Goal: Use online tool/utility: Utilize a website feature to perform a specific function

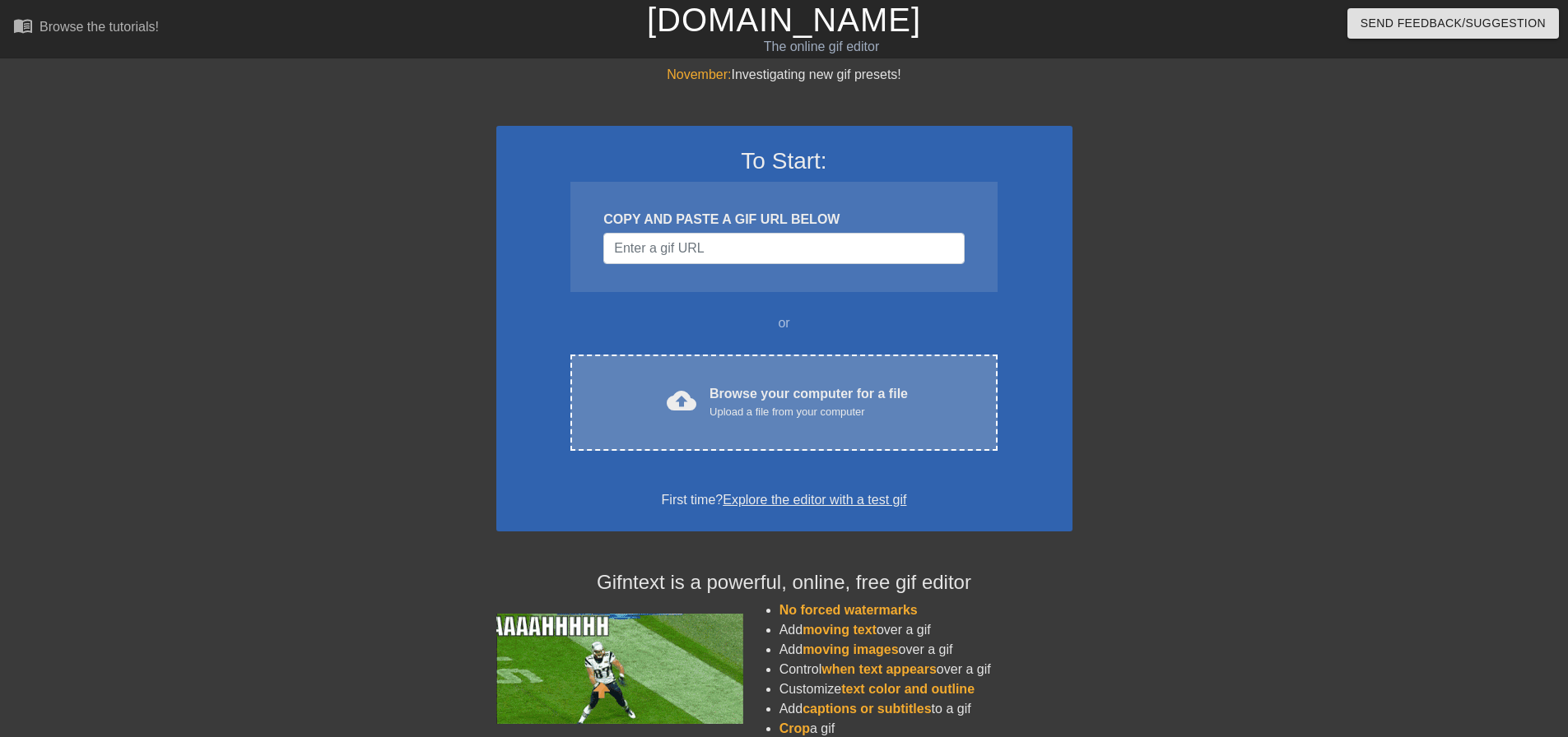
click at [855, 400] on div "Browse your computer for a file Upload a file from your computer" at bounding box center [809, 402] width 198 height 37
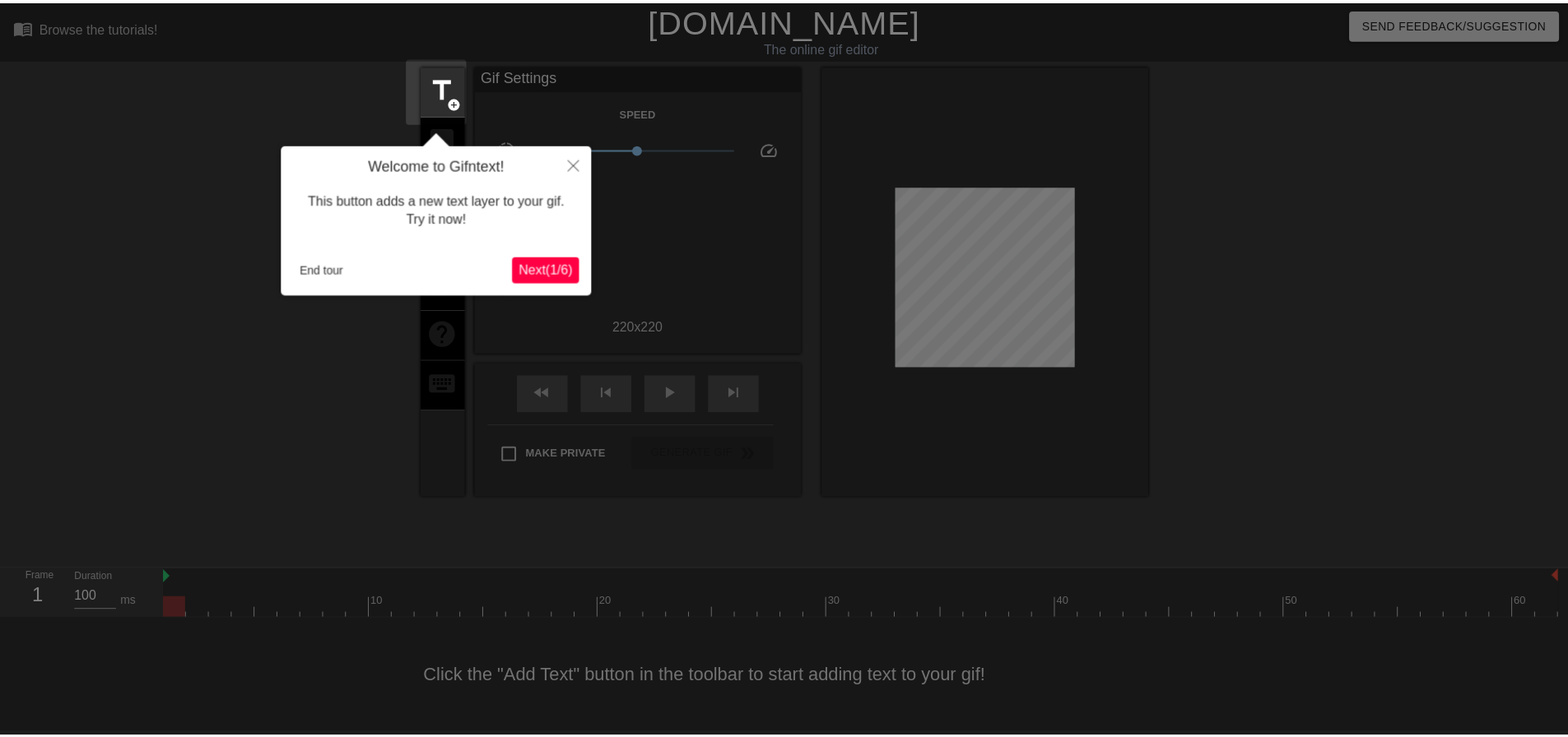
scroll to position [9, 0]
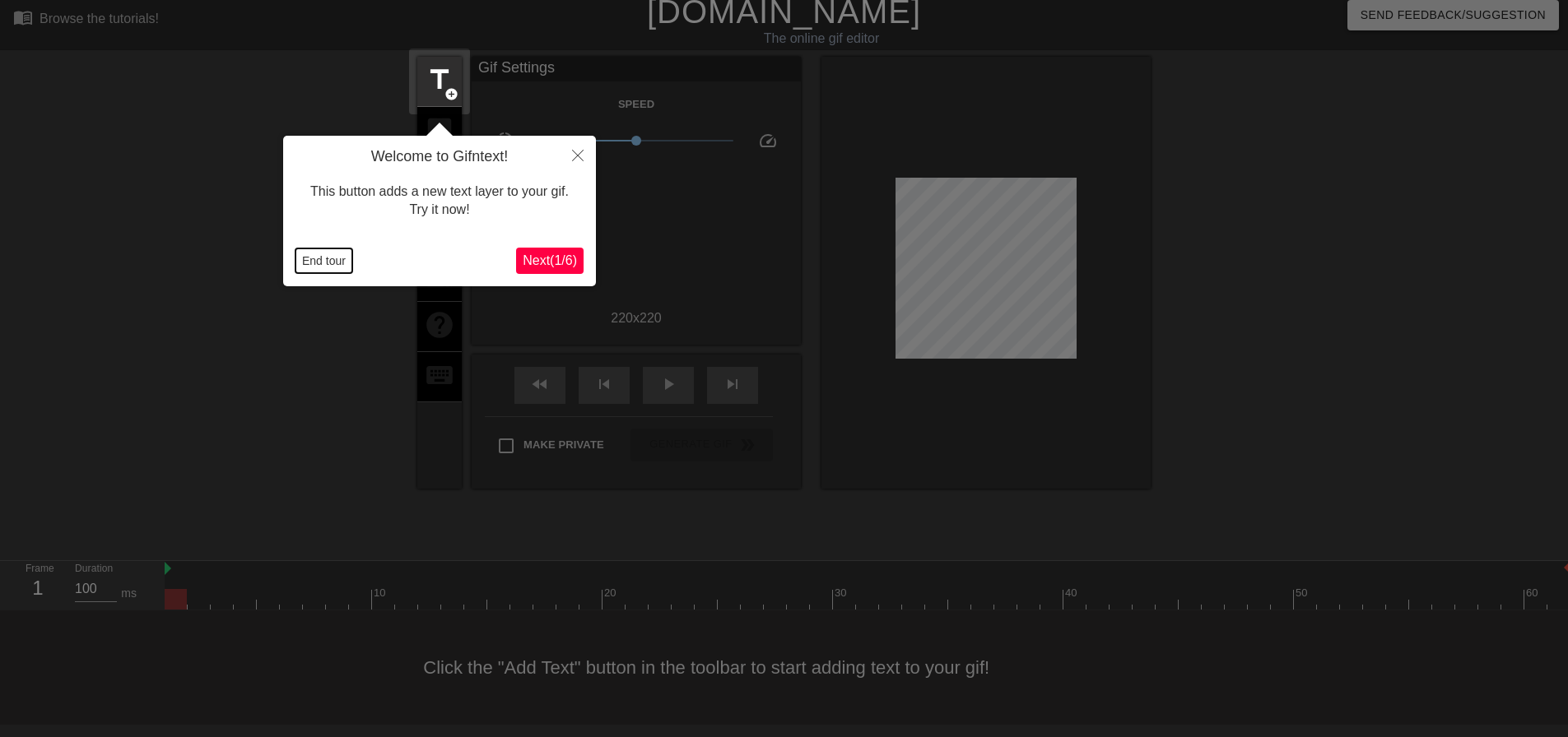
click at [315, 271] on button "End tour" at bounding box center [324, 260] width 57 height 25
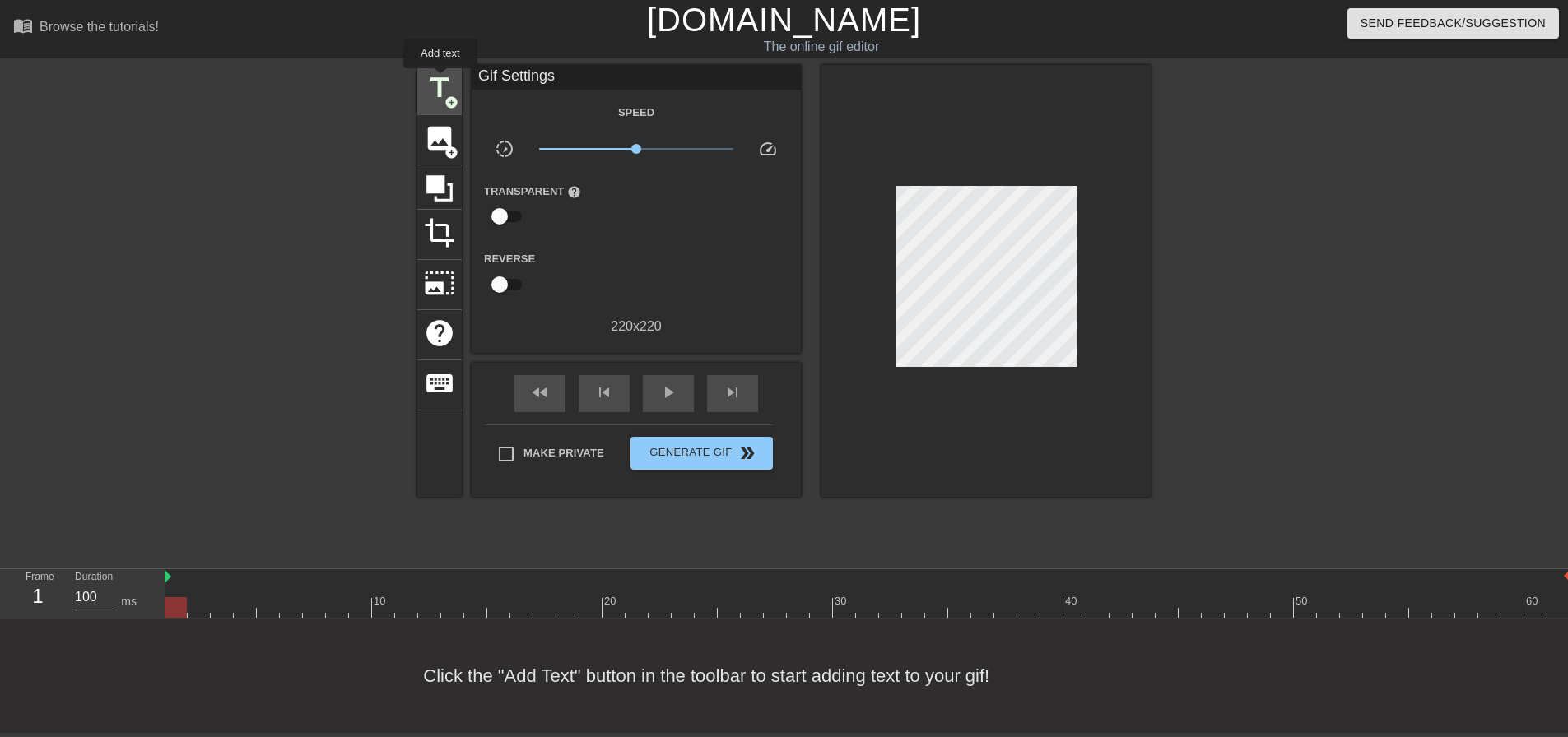
click at [444, 80] on span "title" at bounding box center [440, 88] width 31 height 31
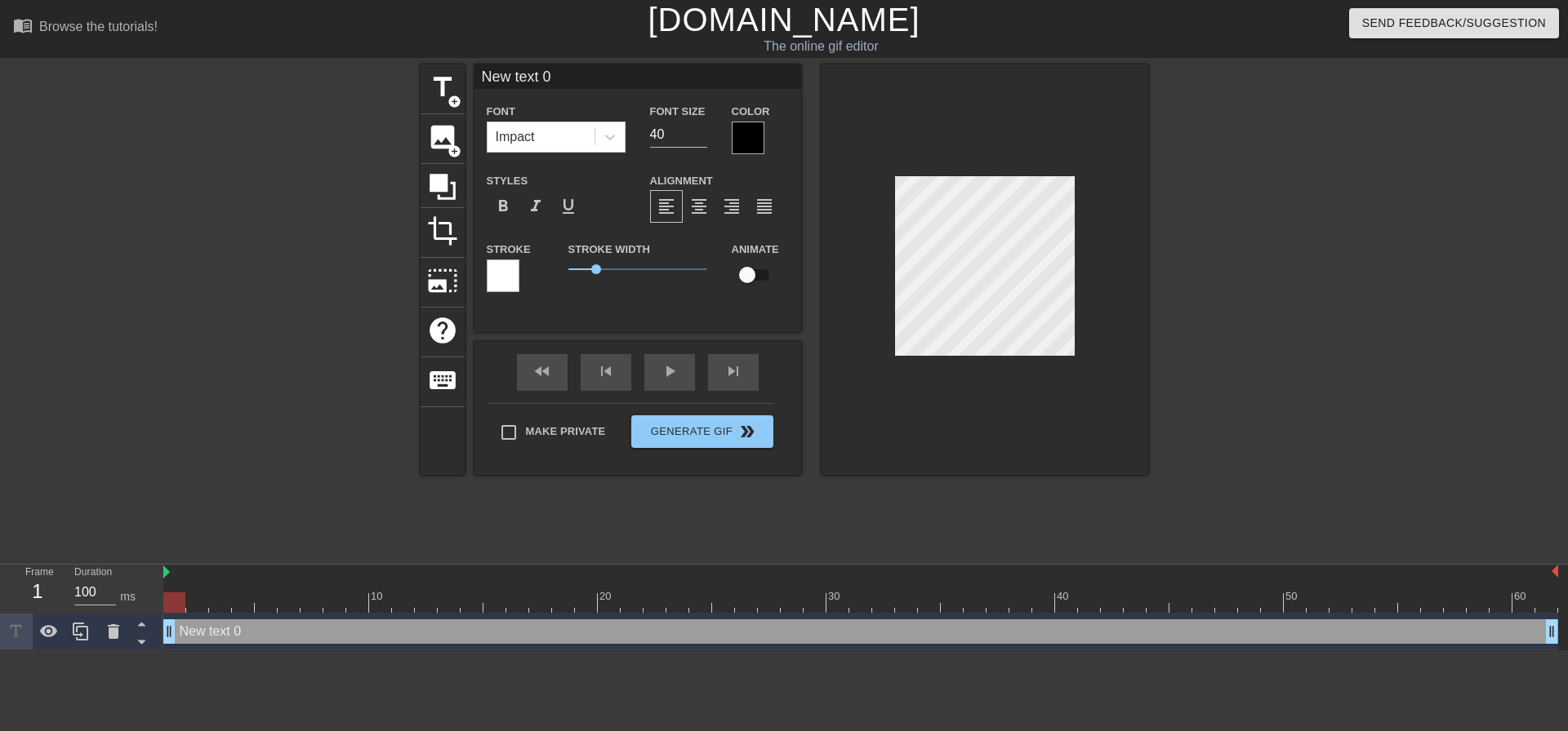
scroll to position [3, 2]
click at [853, 346] on div at bounding box center [984, 269] width 326 height 411
type input "T"
type textarea "T"
type input "Tu"
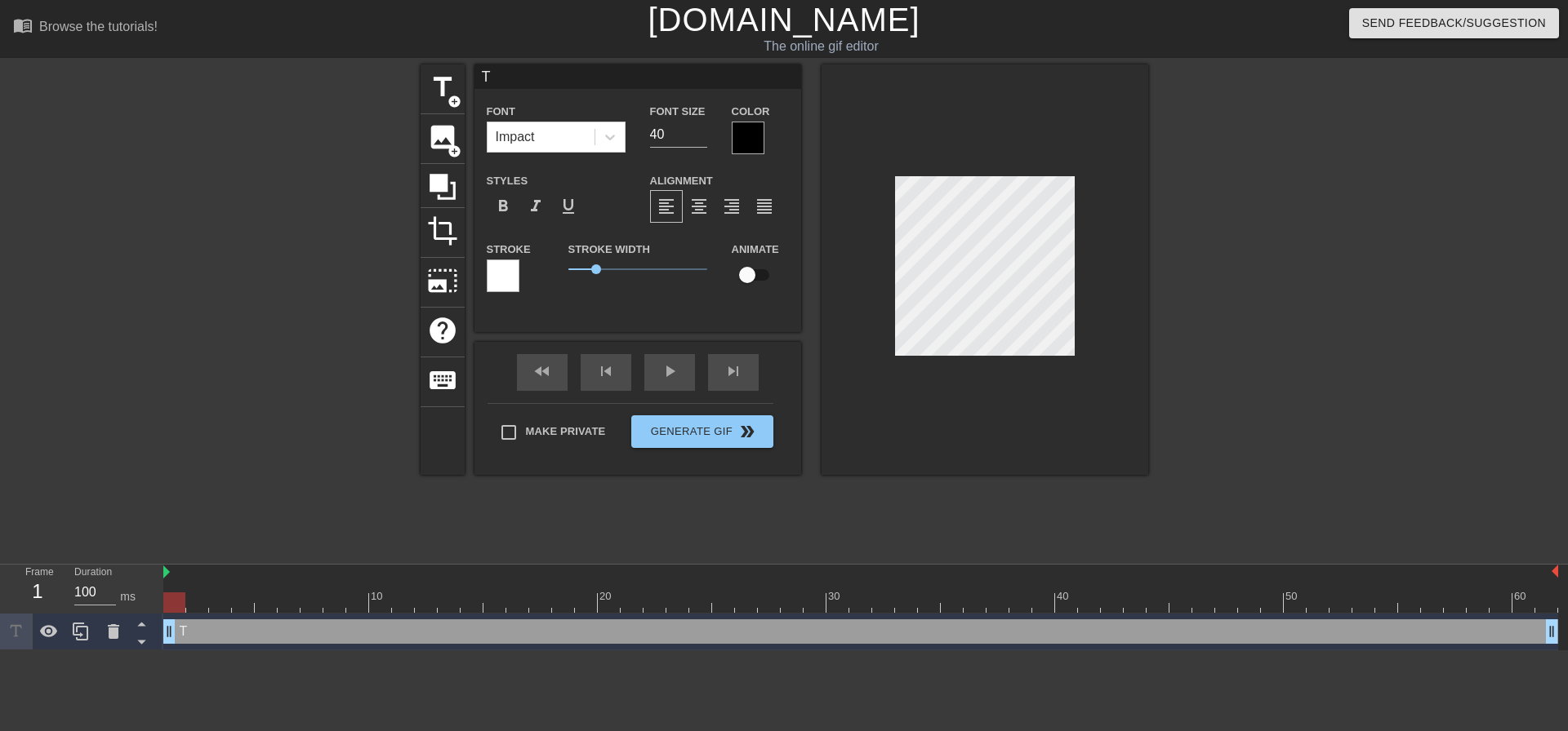
type textarea "Tu"
type input "Tue"
type textarea "Tue"
type input "Tues"
type textarea "Tues"
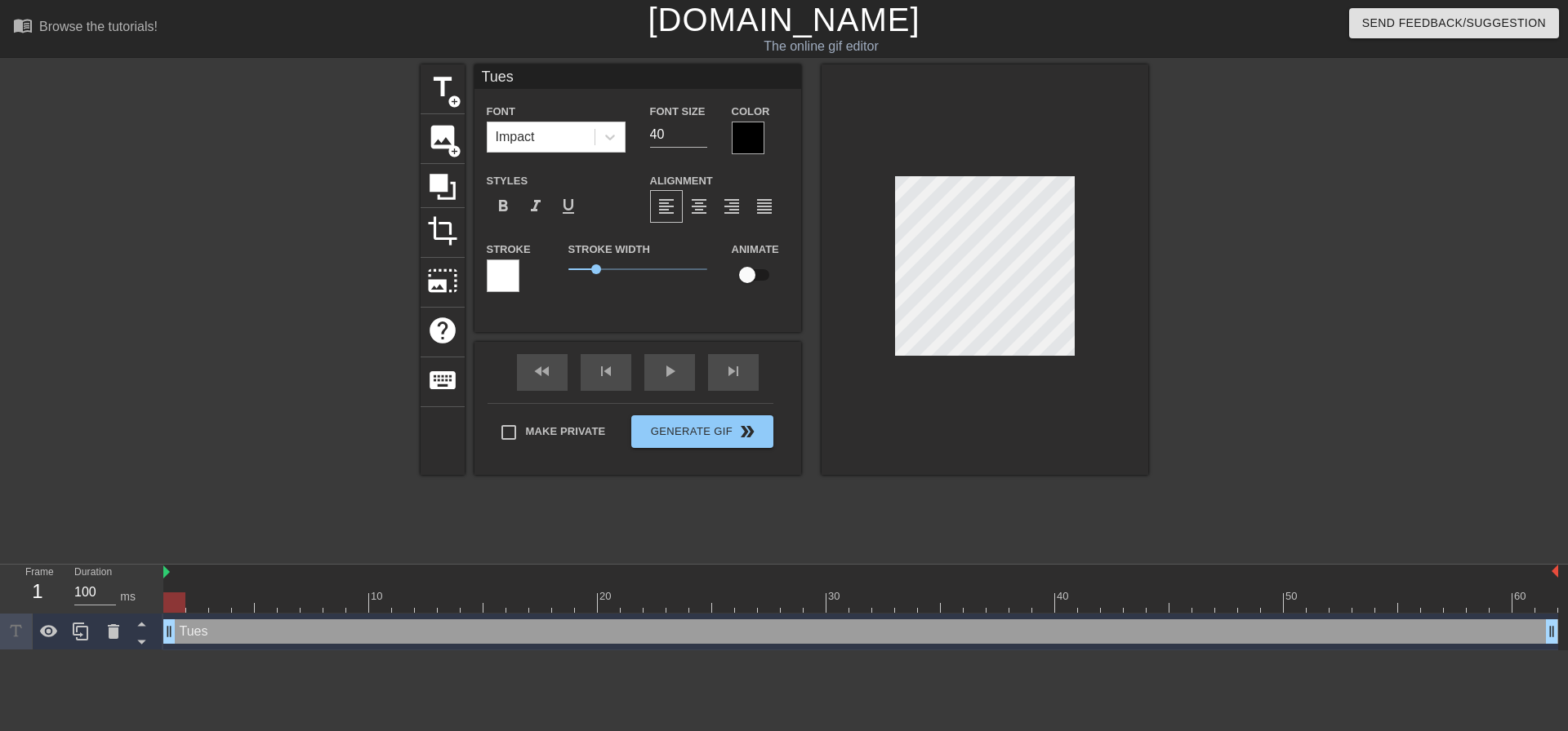
type input "Tuesd"
type textarea "Tuesd"
type input "Tuesda"
type textarea "Tuesda"
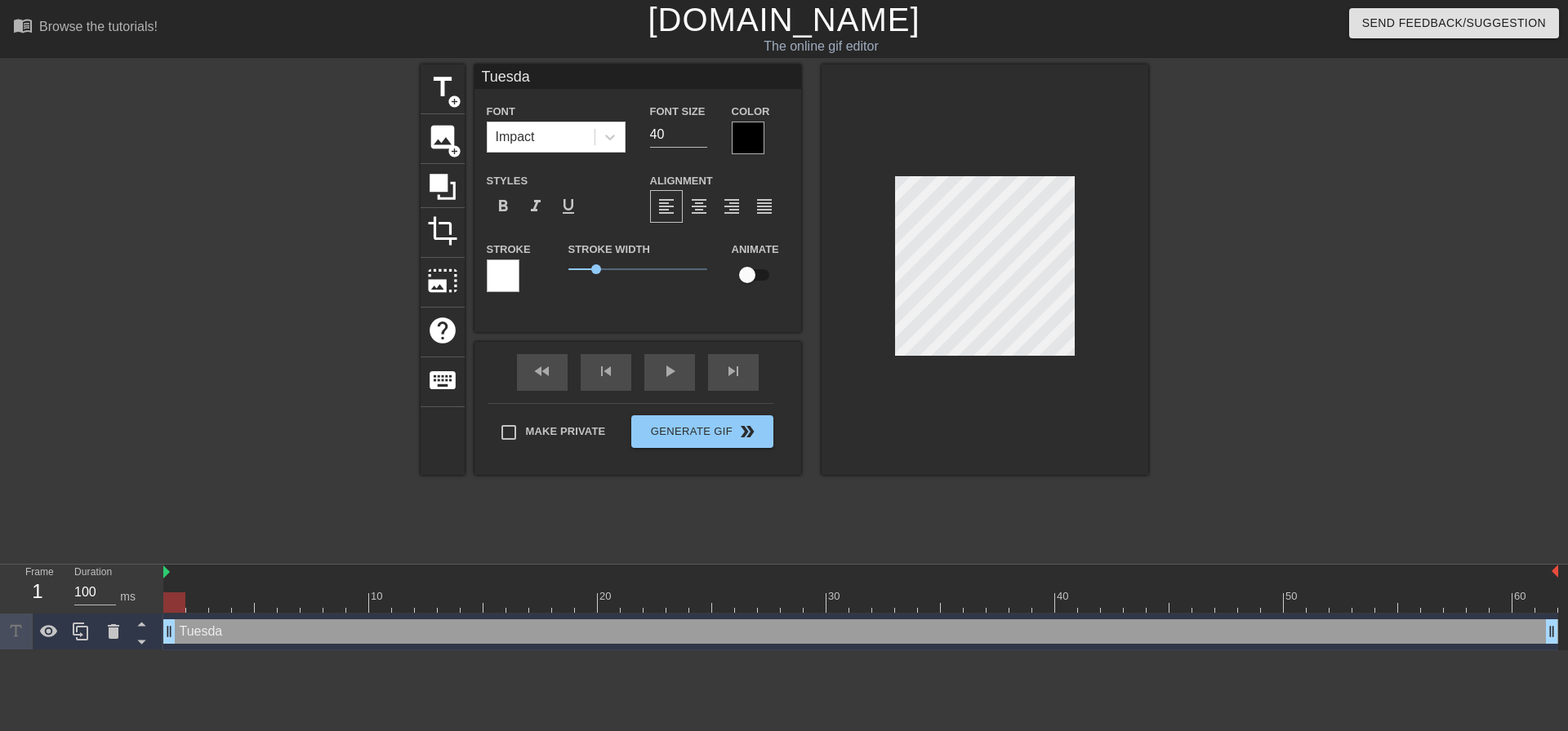
type input "[DATE]"
type textarea "[DATE]"
click at [677, 420] on div "Make Private Generate Gif double_arrow" at bounding box center [630, 435] width 286 height 64
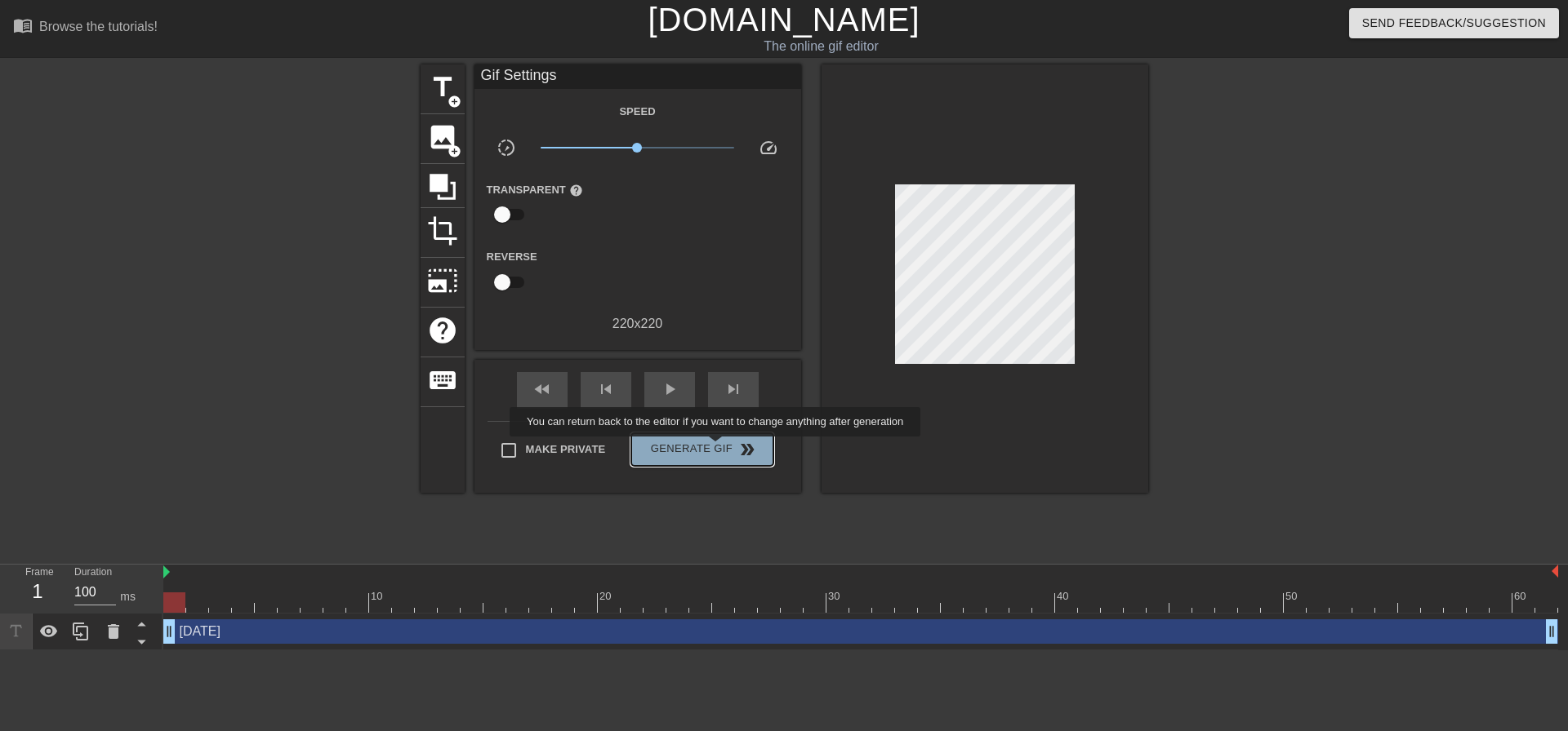
click at [717, 448] on span "Generate Gif double_arrow" at bounding box center [702, 449] width 128 height 19
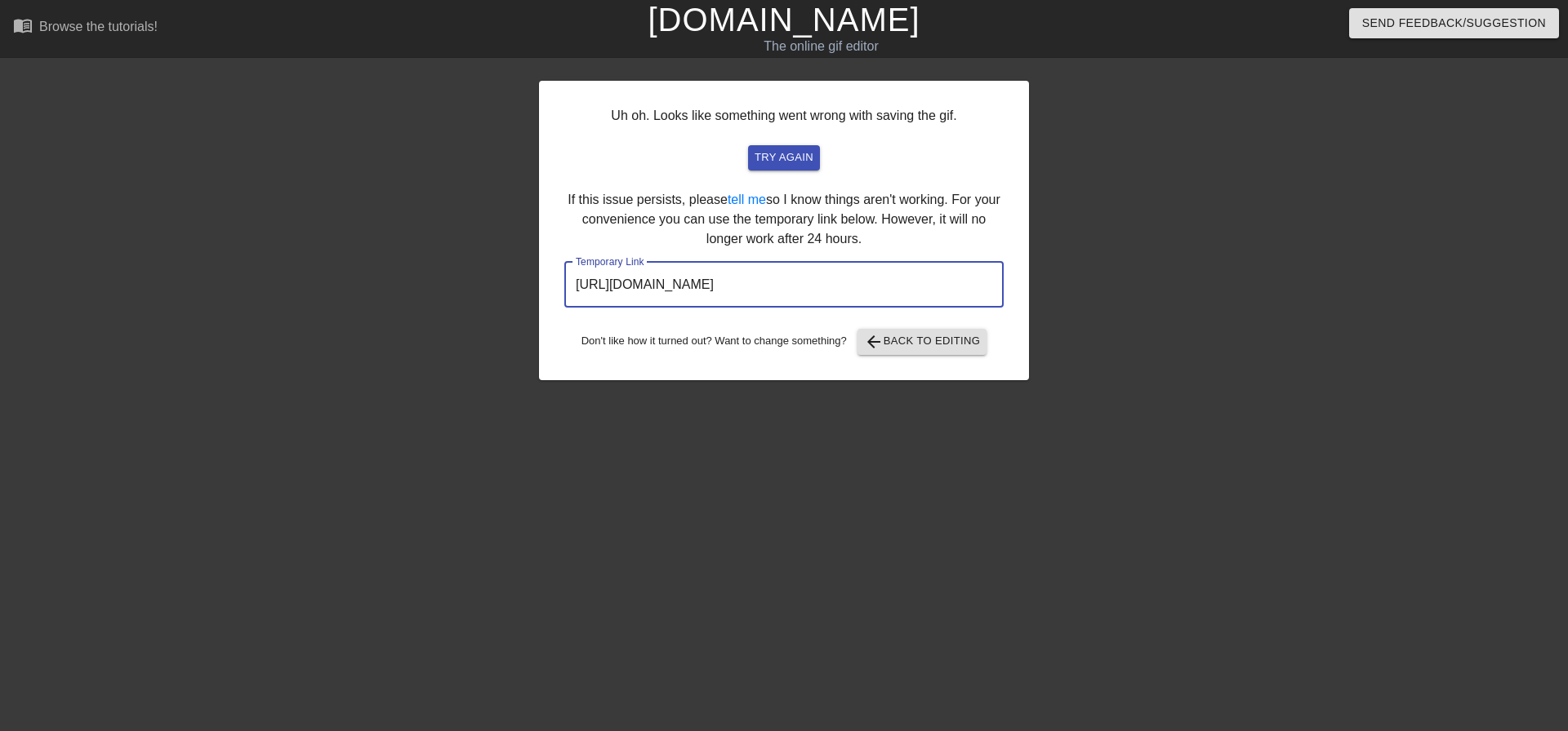
drag, startPoint x: 961, startPoint y: 282, endPoint x: 534, endPoint y: 270, distance: 427.2
click at [535, 270] on div "Uh oh. Looks like something went wrong with saving the gif. try again If this i…" at bounding box center [784, 309] width 1568 height 490
